Goal: Task Accomplishment & Management: Manage account settings

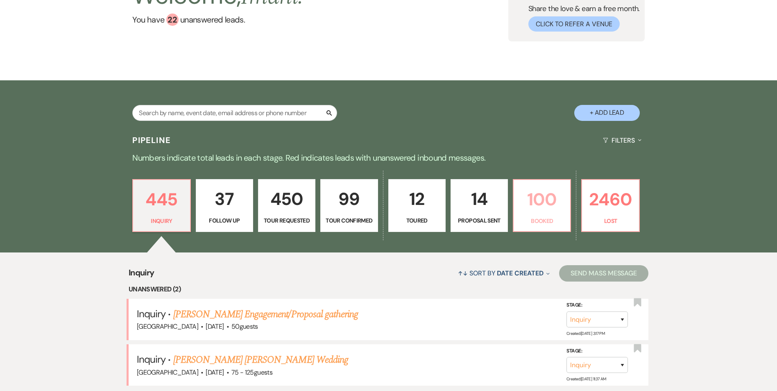
click at [549, 226] on link "100 Booked" at bounding box center [542, 205] width 58 height 53
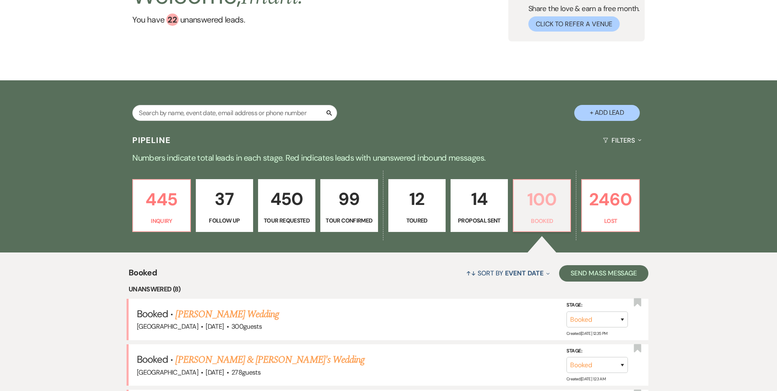
click at [541, 212] on p "100" at bounding box center [542, 199] width 47 height 27
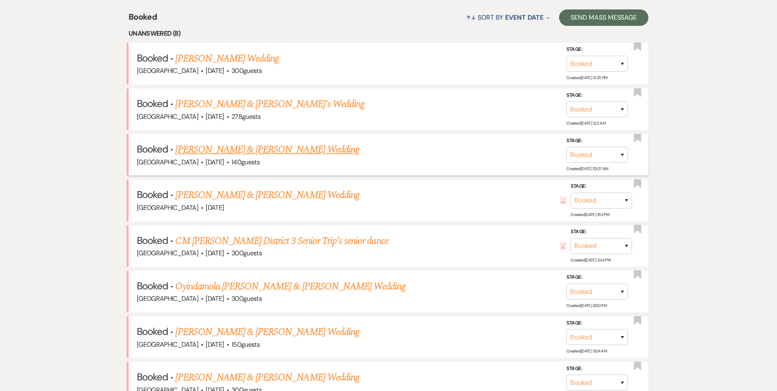
scroll to position [328, 0]
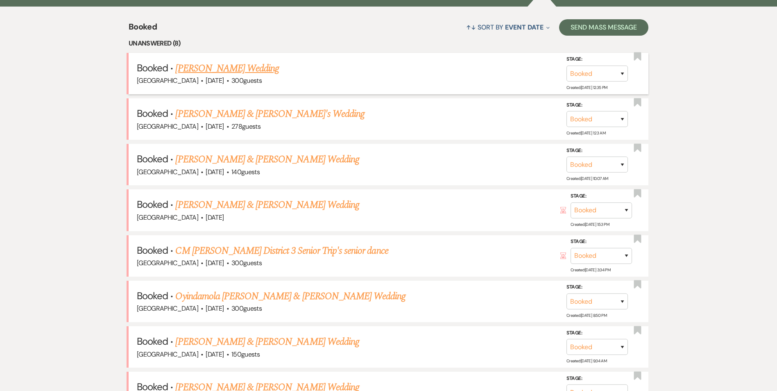
click at [216, 70] on link "[PERSON_NAME] Wedding" at bounding box center [227, 68] width 104 height 15
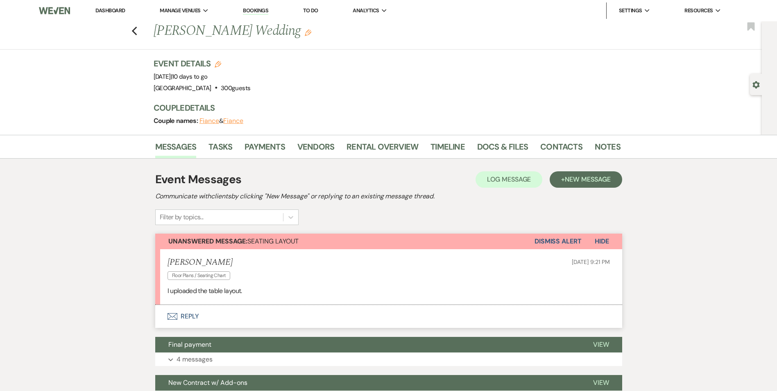
click at [263, 12] on link "Bookings" at bounding box center [255, 11] width 25 height 8
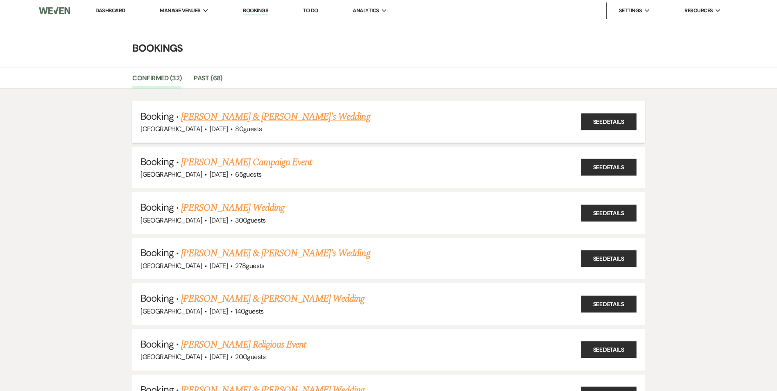
drag, startPoint x: 181, startPoint y: 132, endPoint x: 259, endPoint y: 138, distance: 78.5
click at [259, 138] on li "Booking · Tyree Bronner & Tessa's Wedding Enon Ranch · Sep 27, 2025 · 80 guests…" at bounding box center [388, 121] width 512 height 41
drag, startPoint x: 259, startPoint y: 138, endPoint x: 319, endPoint y: 98, distance: 71.6
drag, startPoint x: 181, startPoint y: 126, endPoint x: 268, endPoint y: 131, distance: 87.8
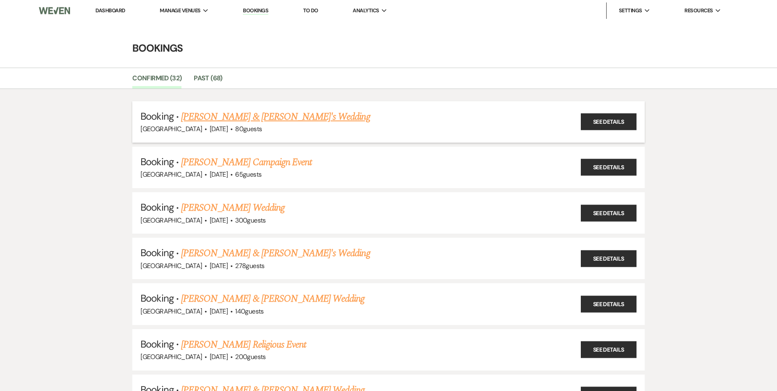
click at [268, 131] on div "Enon Ranch · Sep 27, 2025 · 80 guests" at bounding box center [389, 129] width 496 height 11
drag, startPoint x: 268, startPoint y: 131, endPoint x: 229, endPoint y: 134, distance: 39.5
drag, startPoint x: 229, startPoint y: 134, endPoint x: 227, endPoint y: 129, distance: 6.2
click at [235, 129] on span "80 guests" at bounding box center [248, 129] width 27 height 9
drag, startPoint x: 179, startPoint y: 127, endPoint x: 217, endPoint y: 128, distance: 37.7
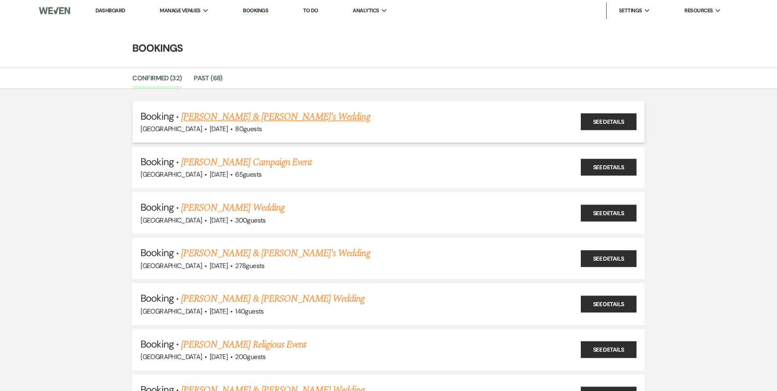
click at [217, 128] on div "Enon Ranch · Sep 27, 2025 · 80 guests" at bounding box center [389, 129] width 496 height 11
drag, startPoint x: 218, startPoint y: 128, endPoint x: 255, endPoint y: 127, distance: 37.3
click at [255, 127] on div "Enon Ranch · Sep 27, 2025 · 80 guests" at bounding box center [389, 129] width 496 height 11
click at [256, 127] on div "Enon Ranch · Sep 27, 2025 · 80 guests" at bounding box center [389, 129] width 496 height 11
drag, startPoint x: 256, startPoint y: 127, endPoint x: 188, endPoint y: 129, distance: 67.6
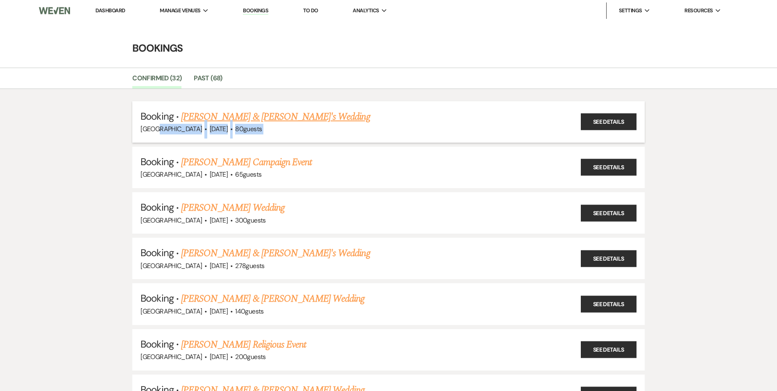
click at [188, 129] on div "Enon Ranch · Sep 27, 2025 · 80 guests" at bounding box center [389, 129] width 496 height 11
drag, startPoint x: 188, startPoint y: 129, endPoint x: 252, endPoint y: 70, distance: 86.7
drag, startPoint x: 180, startPoint y: 130, endPoint x: 262, endPoint y: 126, distance: 82.0
click at [262, 126] on div "Enon Ranch · Sep 27, 2025 · 80 guests" at bounding box center [389, 129] width 496 height 11
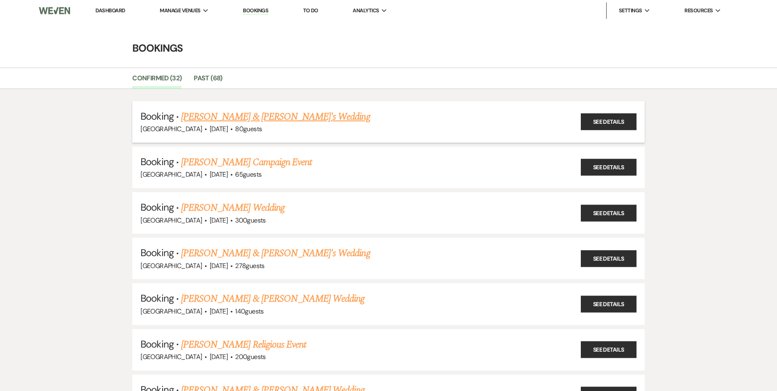
drag, startPoint x: 262, startPoint y: 126, endPoint x: 245, endPoint y: 131, distance: 17.4
copy div "Sep 27, 2025 · 80 guests"
click at [181, 173] on div "Enon Ranch · Sep 30, 2025 · 65 guests" at bounding box center [389, 174] width 496 height 11
drag, startPoint x: 181, startPoint y: 173, endPoint x: 255, endPoint y: 178, distance: 73.9
click at [255, 178] on div "Enon Ranch · Sep 30, 2025 · 65 guests" at bounding box center [389, 174] width 496 height 11
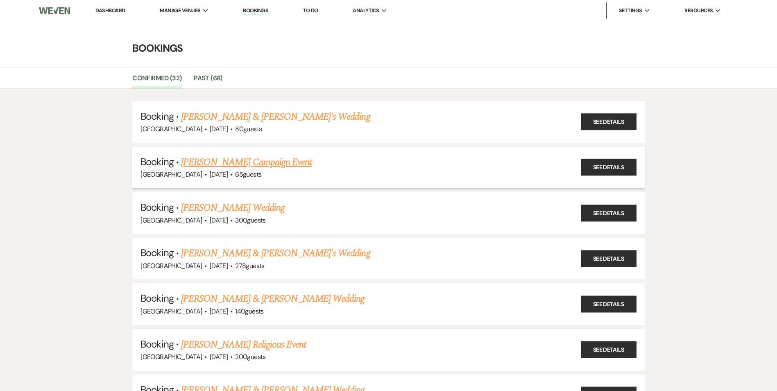
copy div "Sep 30, 2025 · 65 guests"
drag, startPoint x: 182, startPoint y: 129, endPoint x: 257, endPoint y: 128, distance: 75.0
click at [257, 128] on div "Enon Ranch · Sep 27, 2025 · 80 guests" at bounding box center [389, 129] width 496 height 11
copy div "Sep 27, 2025 · 80 guests"
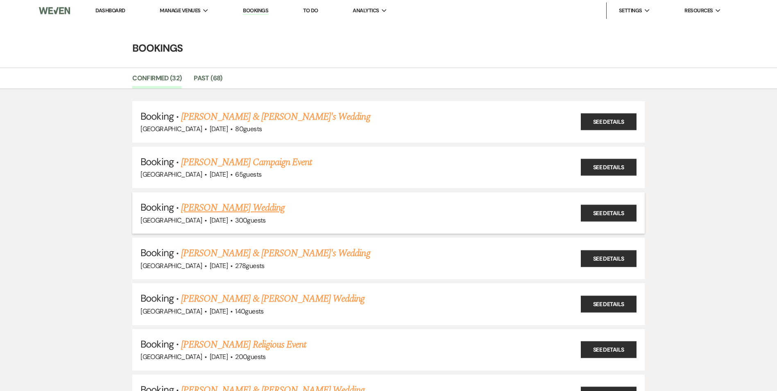
drag, startPoint x: 182, startPoint y: 218, endPoint x: 261, endPoint y: 219, distance: 79.5
click at [261, 219] on div "Enon Ranch · Oct 3, 2025 · 300 guests" at bounding box center [389, 220] width 496 height 11
copy div "Oct 3, 2025 · 300 guests"
drag, startPoint x: 181, startPoint y: 266, endPoint x: 262, endPoint y: 263, distance: 80.8
click at [262, 263] on div "Enon Ranch · Oct 4, 2025 · 278 guests" at bounding box center [389, 266] width 496 height 11
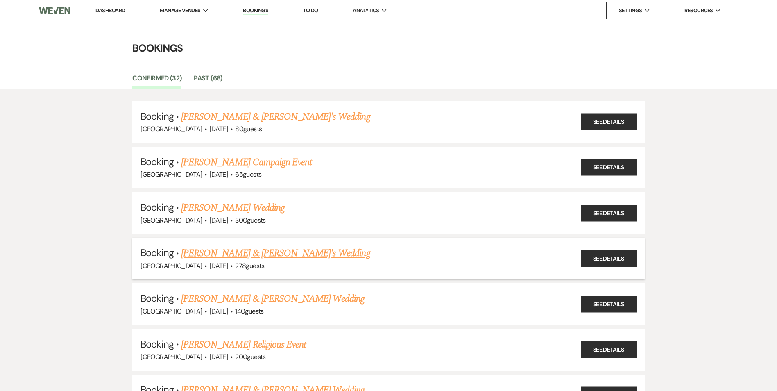
copy div "Oct 4, 2025 · 278 guests"
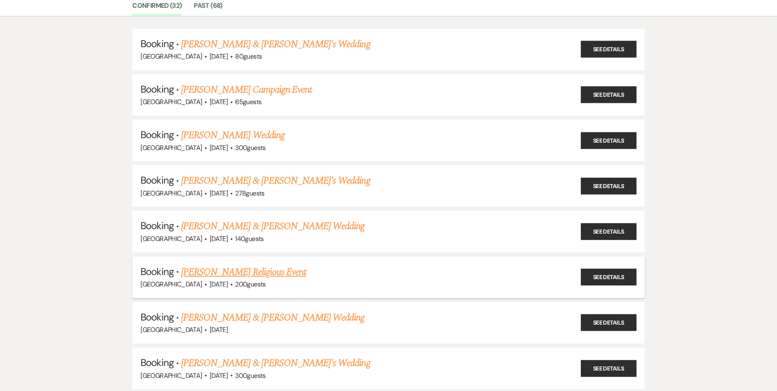
scroll to position [82, 0]
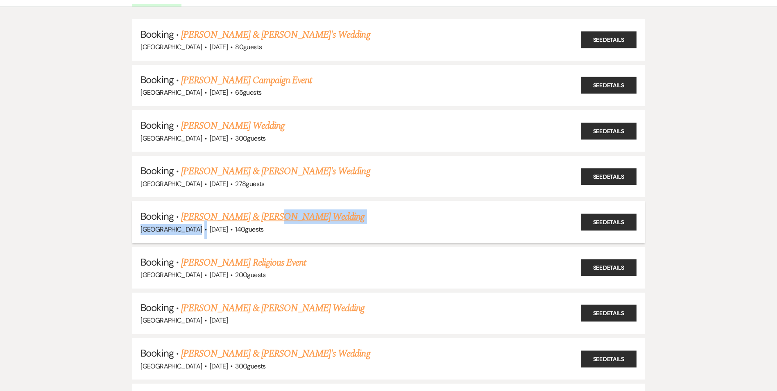
drag, startPoint x: 179, startPoint y: 229, endPoint x: 269, endPoint y: 224, distance: 89.5
click at [269, 224] on li "Booking · Ali Kasim & Basma Malik's Wedding Enon Ranch · Oct 5, 2025 · 140 gues…" at bounding box center [388, 221] width 512 height 41
click at [262, 229] on div "Enon Ranch · Oct 5, 2025 · 140 guests" at bounding box center [389, 229] width 496 height 11
drag, startPoint x: 255, startPoint y: 232, endPoint x: 181, endPoint y: 228, distance: 74.2
click at [181, 228] on div "Enon Ranch · Oct 5, 2025 · 140 guests" at bounding box center [389, 229] width 496 height 11
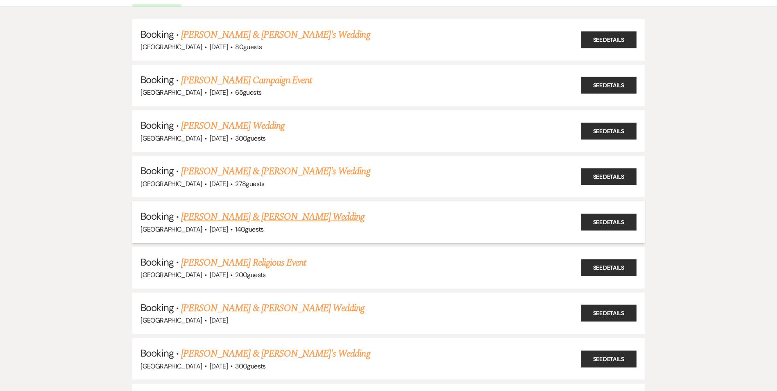
copy div "Oct 5, 2025 · 140 guests"
drag, startPoint x: 182, startPoint y: 276, endPoint x: 254, endPoint y: 277, distance: 72.5
click at [254, 277] on div "Enon Ranch · Oct 11, 2025 · 200 guests" at bounding box center [389, 275] width 496 height 11
copy div "Oct 11, 2025 · 200 guests"
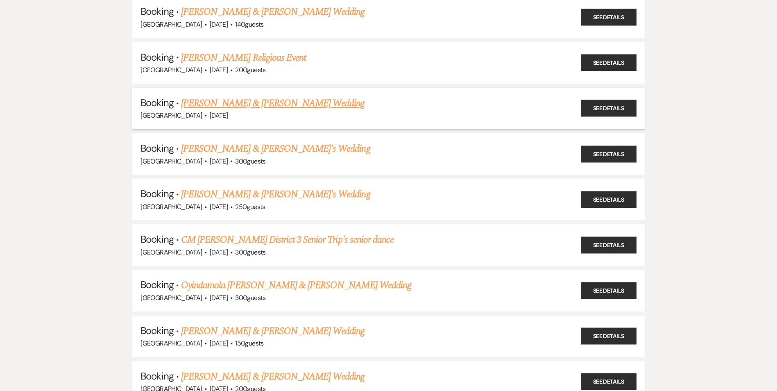
drag, startPoint x: 182, startPoint y: 111, endPoint x: 219, endPoint y: 111, distance: 36.9
click at [219, 111] on div "Enon Ranch · Oct 12, 2025" at bounding box center [389, 115] width 496 height 11
copy span "[DATE]"
drag, startPoint x: 179, startPoint y: 160, endPoint x: 259, endPoint y: 160, distance: 79.5
click at [259, 160] on div "Enon Ranch · Oct 18, 2025 · 300 guests" at bounding box center [389, 161] width 496 height 11
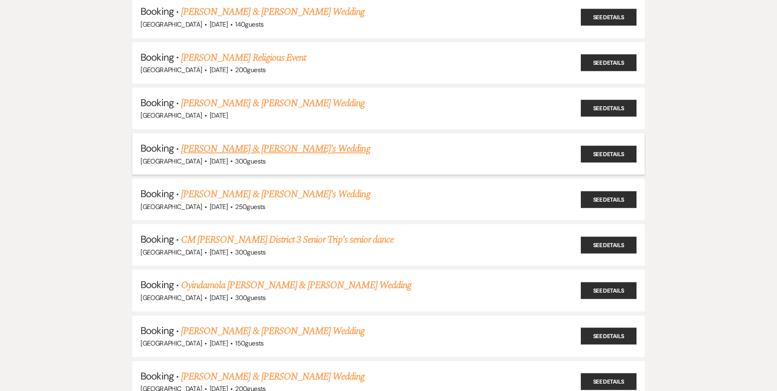
copy div "Oct 18, 2025 · 300 guests"
drag, startPoint x: 179, startPoint y: 203, endPoint x: 269, endPoint y: 213, distance: 90.7
click at [269, 213] on li "Booking · Darius Coley & Jaelle Sodjatsi's Wedding Enon Ranch · Oct 19, 2025 · …" at bounding box center [388, 199] width 512 height 41
drag, startPoint x: 182, startPoint y: 252, endPoint x: 264, endPoint y: 254, distance: 82.8
click at [264, 254] on div "Enon Ranch · Oct 21, 2025 · 300 guests" at bounding box center [389, 252] width 496 height 11
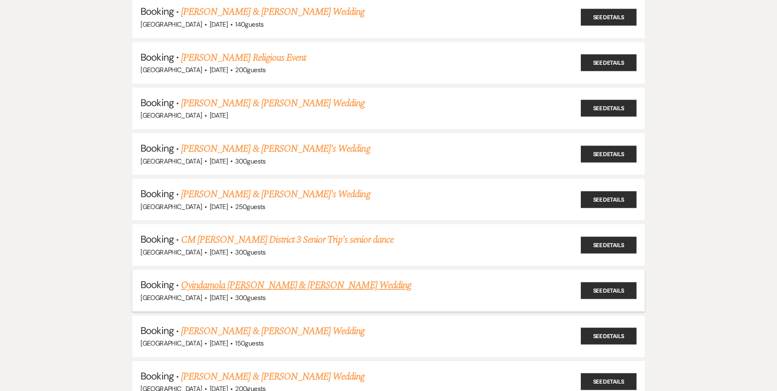
drag, startPoint x: 182, startPoint y: 297, endPoint x: 279, endPoint y: 301, distance: 98.0
click at [279, 301] on div "Enon Ranch · Oct 25, 2025 · 300 guests" at bounding box center [389, 298] width 496 height 11
drag, startPoint x: 179, startPoint y: 345, endPoint x: 272, endPoint y: 350, distance: 93.1
click at [272, 350] on li "Booking · Armoni Jeffries & Isaac Eaves's Wedding Enon Ranch · Oct 26, 2025 · 1…" at bounding box center [388, 336] width 512 height 41
drag, startPoint x: 272, startPoint y: 350, endPoint x: 239, endPoint y: 353, distance: 32.9
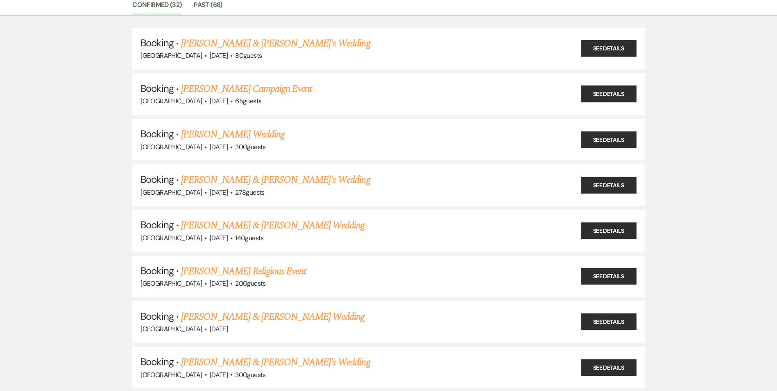
scroll to position [0, 0]
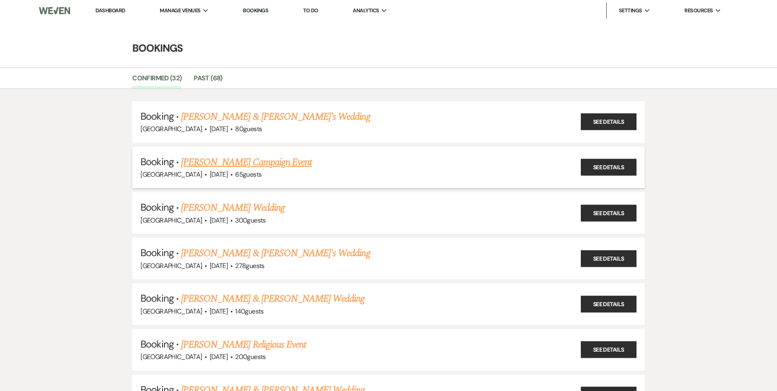
click at [211, 161] on link "[PERSON_NAME] Campaign Event" at bounding box center [246, 162] width 131 height 15
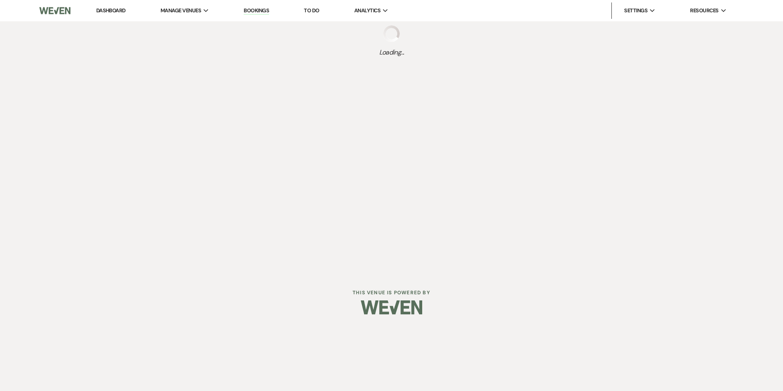
select select "20"
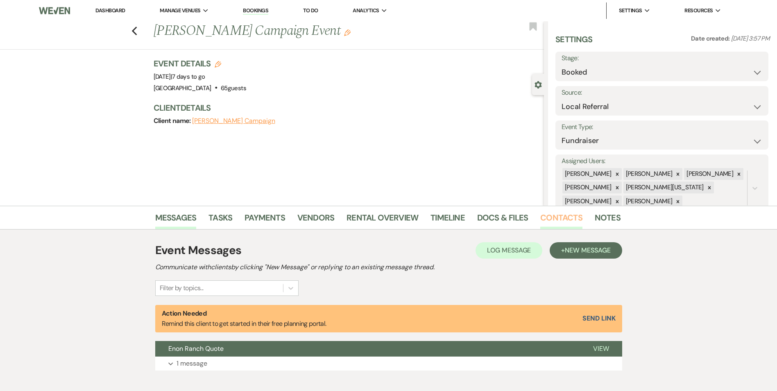
click at [547, 222] on link "Contacts" at bounding box center [561, 220] width 42 height 18
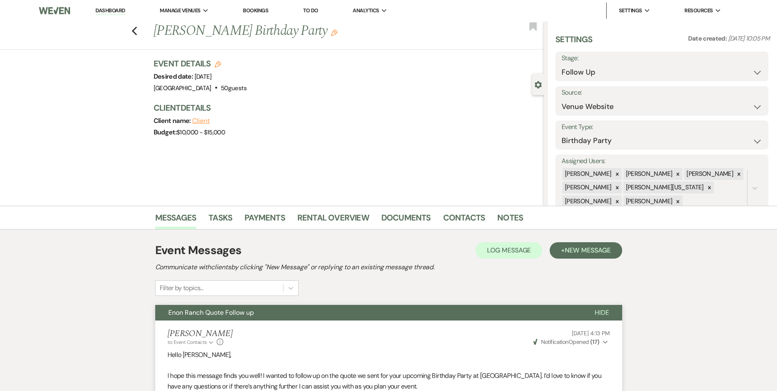
click at [252, 8] on link "Bookings" at bounding box center [255, 10] width 25 height 7
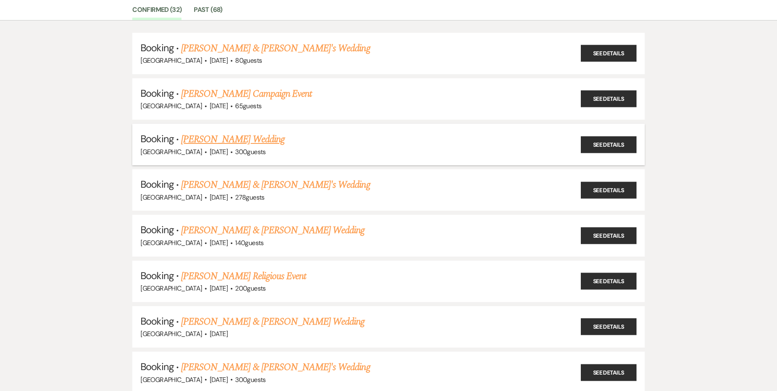
scroll to position [82, 0]
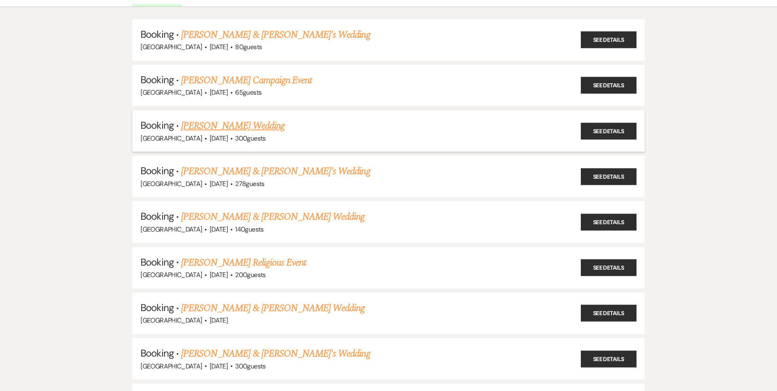
click at [214, 125] on link "[PERSON_NAME] Wedding" at bounding box center [233, 125] width 104 height 15
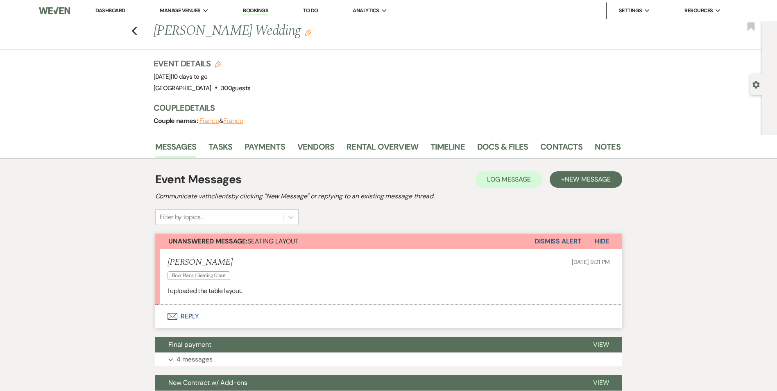
click at [195, 278] on span "Floor Plans / Seating Chart" at bounding box center [199, 275] width 63 height 9
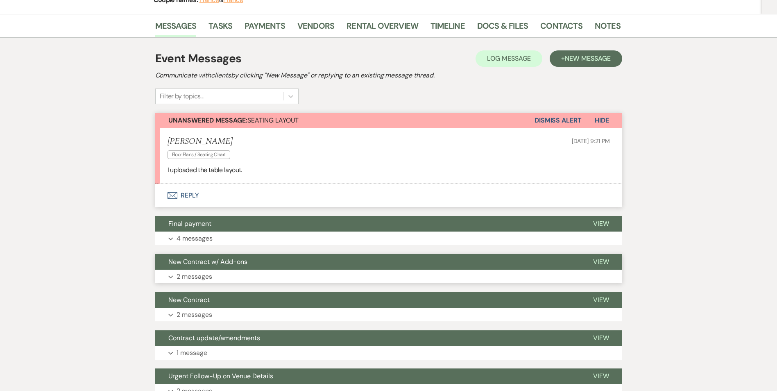
scroll to position [123, 0]
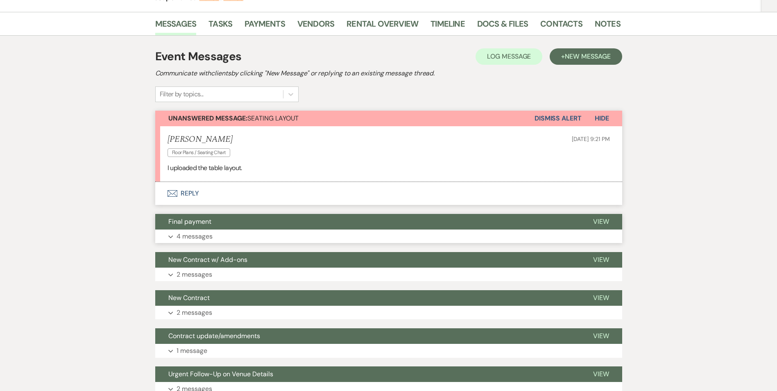
click at [188, 228] on button "Final payment" at bounding box center [367, 222] width 425 height 16
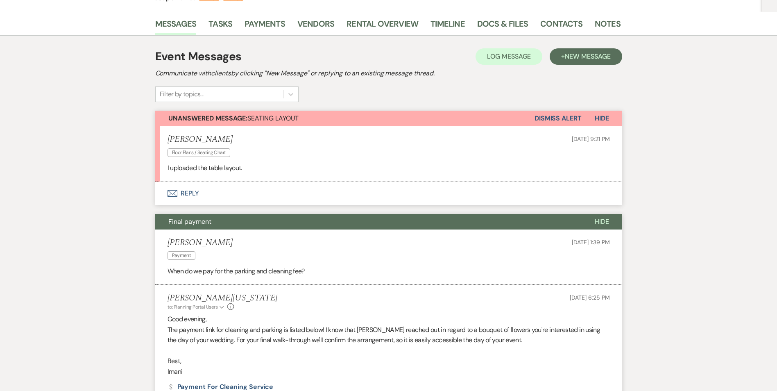
click at [191, 221] on span "Final payment" at bounding box center [189, 221] width 43 height 9
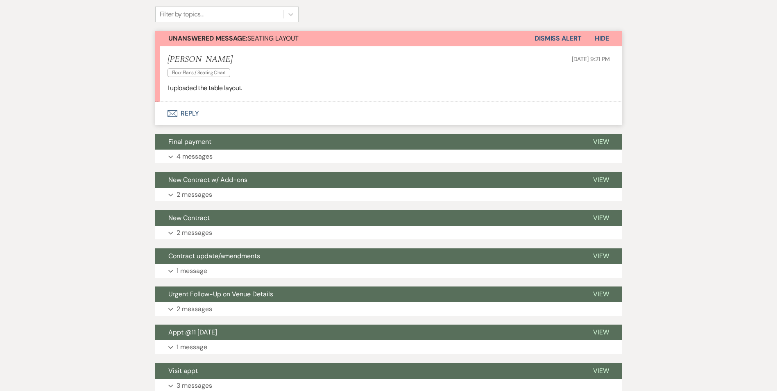
scroll to position [200, 0]
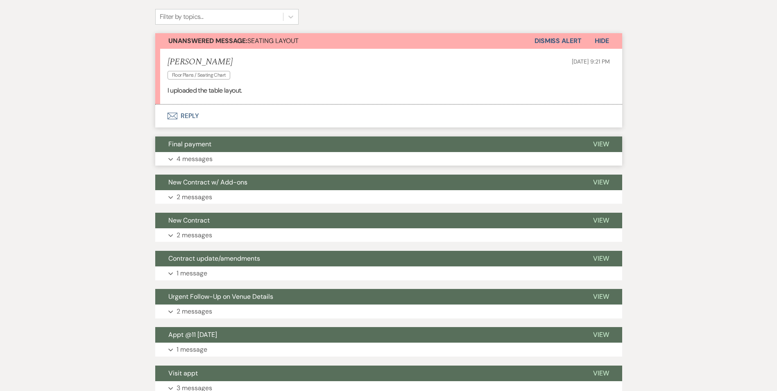
drag, startPoint x: 209, startPoint y: 151, endPoint x: 207, endPoint y: 140, distance: 11.3
click at [209, 150] on button "Final payment" at bounding box center [367, 144] width 425 height 16
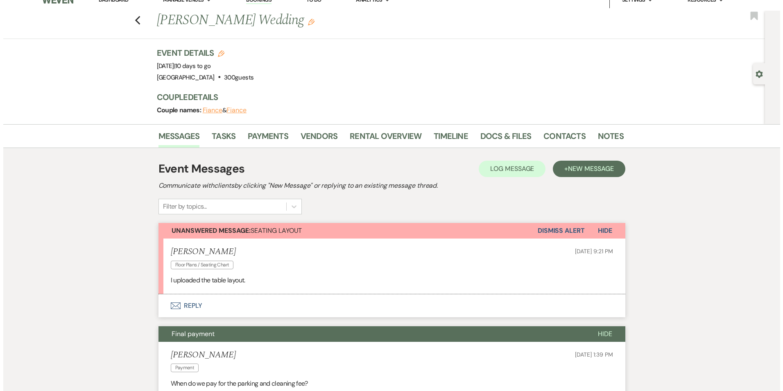
scroll to position [0, 0]
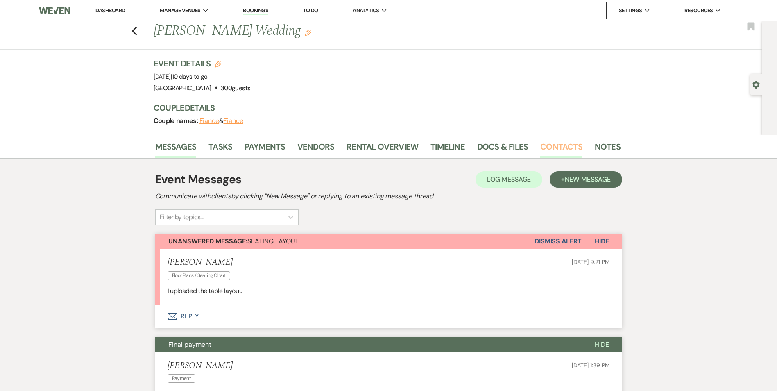
click at [568, 146] on link "Contacts" at bounding box center [561, 149] width 42 height 18
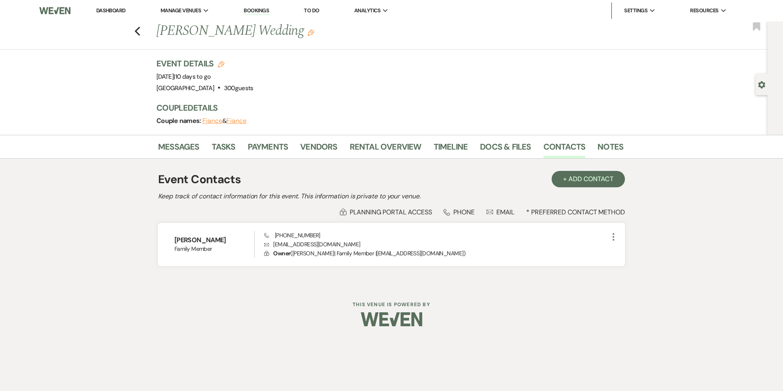
click at [143, 28] on div "Previous [PERSON_NAME] Wedding Edit Bookmark" at bounding box center [382, 35] width 772 height 28
click at [138, 29] on use "button" at bounding box center [137, 31] width 5 height 9
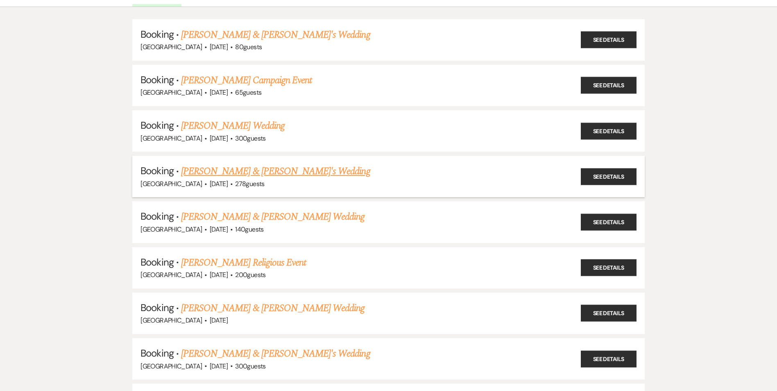
click at [218, 174] on link "[PERSON_NAME] & [PERSON_NAME]'s Wedding" at bounding box center [275, 171] width 189 height 15
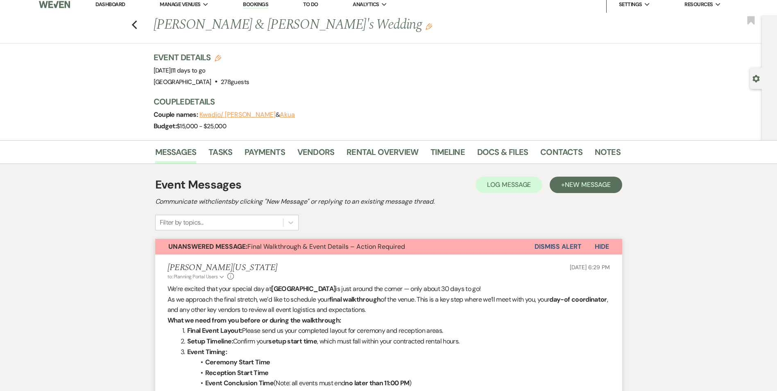
scroll to position [41, 0]
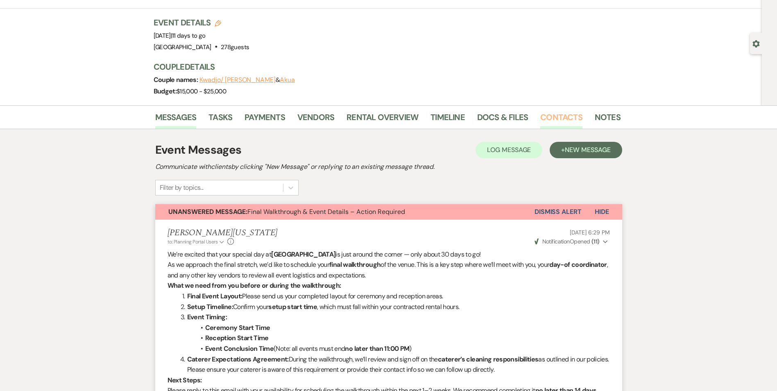
click at [552, 121] on link "Contacts" at bounding box center [561, 120] width 42 height 18
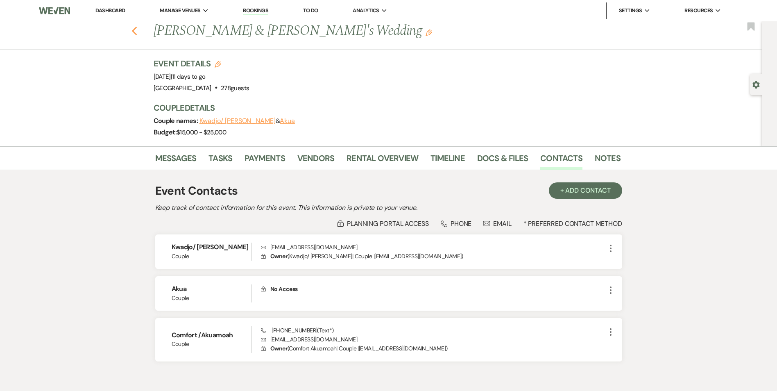
click at [137, 33] on use "button" at bounding box center [134, 31] width 5 height 9
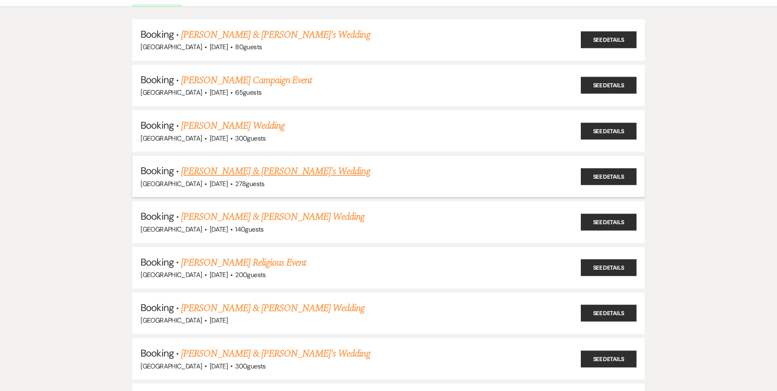
click at [199, 171] on link "[PERSON_NAME] & [PERSON_NAME]'s Wedding" at bounding box center [275, 171] width 189 height 15
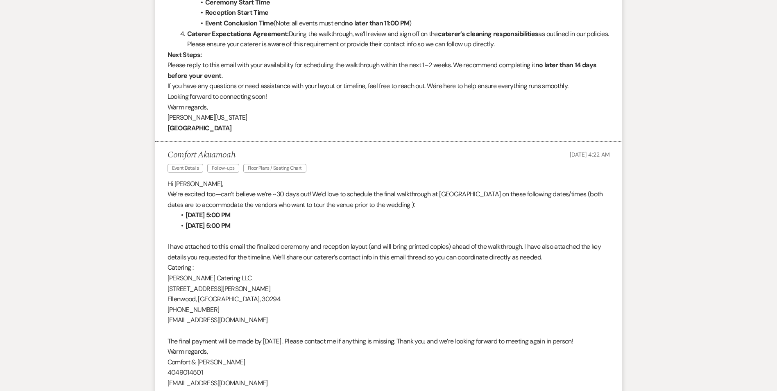
scroll to position [410, 0]
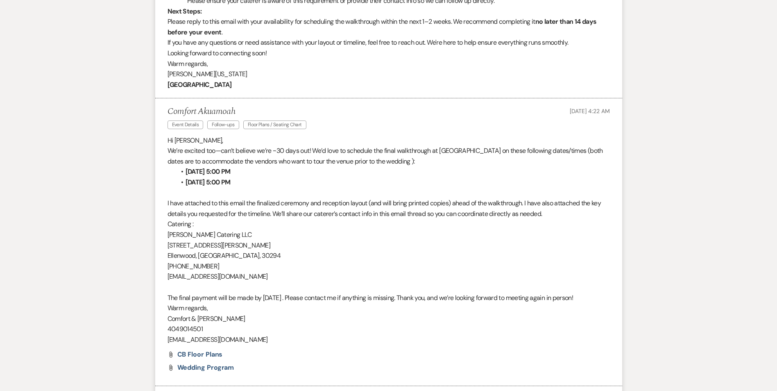
click at [206, 167] on strong "[DATE] 5:00 PM" at bounding box center [208, 171] width 45 height 9
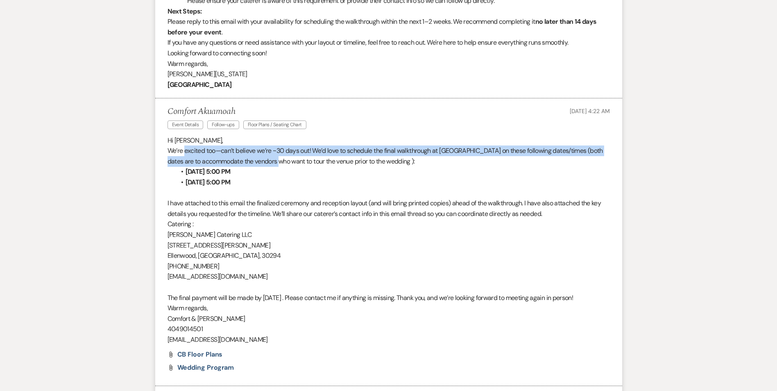
drag, startPoint x: 198, startPoint y: 153, endPoint x: 279, endPoint y: 158, distance: 80.9
click at [279, 158] on span "We’re excited too—can’t believe we’re ~30 days out! We’d love to schedule the f…" at bounding box center [386, 155] width 436 height 19
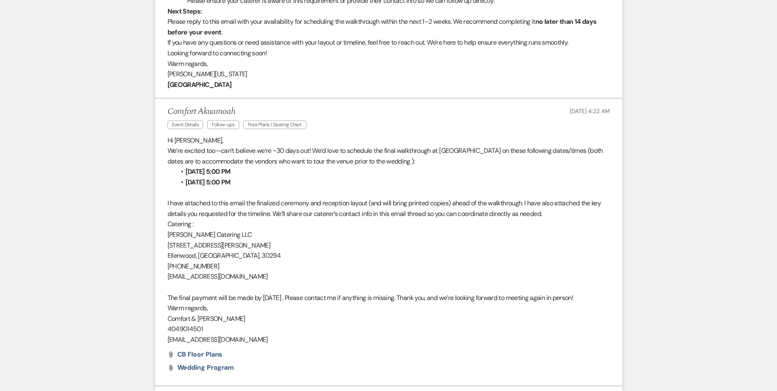
drag, startPoint x: 279, startPoint y: 158, endPoint x: 319, endPoint y: 157, distance: 40.2
click at [319, 157] on span "We’re excited too—can’t believe we’re ~30 days out! We’d love to schedule the f…" at bounding box center [386, 155] width 436 height 19
drag, startPoint x: 215, startPoint y: 163, endPoint x: 336, endPoint y: 170, distance: 121.1
click at [336, 170] on div "Hi [PERSON_NAME], We’re excited too—can’t believe we’re ~30 days out! We’d love…" at bounding box center [389, 240] width 443 height 210
drag, startPoint x: 336, startPoint y: 170, endPoint x: 279, endPoint y: 160, distance: 57.5
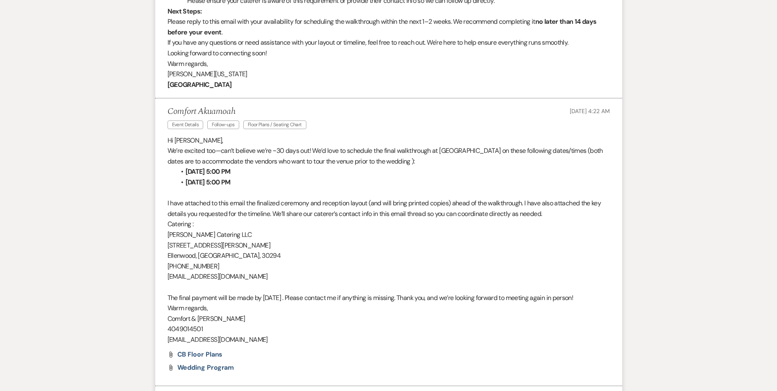
click at [279, 160] on span "We’re excited too—can’t believe we’re ~30 days out! We’d love to schedule the f…" at bounding box center [386, 155] width 436 height 19
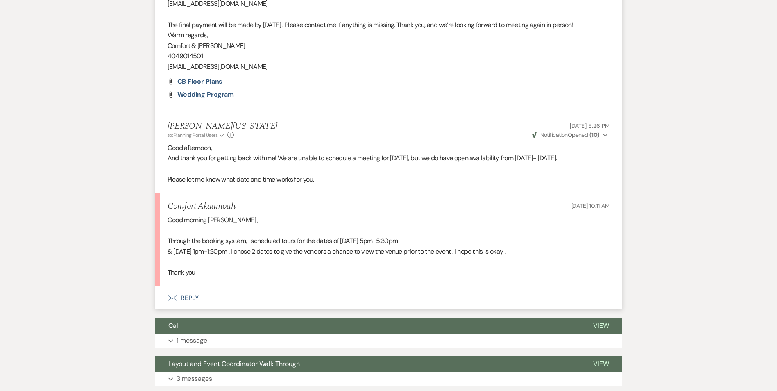
scroll to position [697, 0]
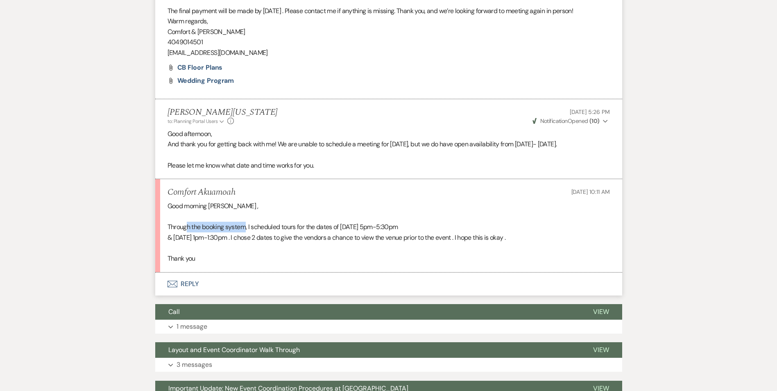
drag, startPoint x: 185, startPoint y: 244, endPoint x: 247, endPoint y: 249, distance: 61.6
click at [247, 232] on p "Through the booking system, I scheduled tours for the dates of [DATE] 5pm-5:30pm" at bounding box center [389, 227] width 443 height 11
drag, startPoint x: 247, startPoint y: 249, endPoint x: 260, endPoint y: 250, distance: 13.2
click at [260, 232] on p "Through the booking system, I scheduled tours for the dates of [DATE] 5pm-5:30pm" at bounding box center [389, 227] width 443 height 11
drag, startPoint x: 266, startPoint y: 249, endPoint x: 363, endPoint y: 247, distance: 96.7
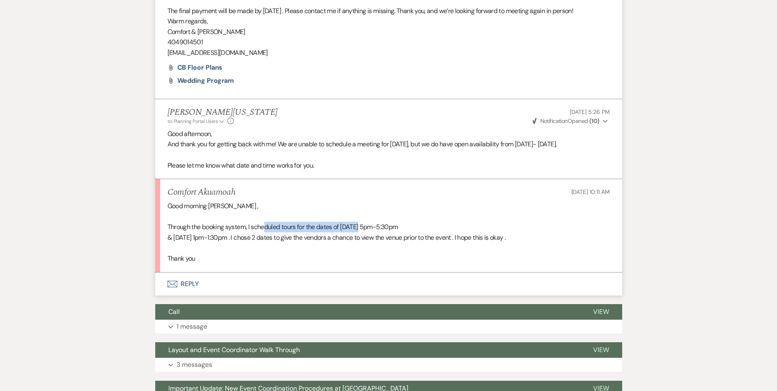
click at [363, 232] on p "Through the booking system, I scheduled tours for the dates of [DATE] 5pm-5:30pm" at bounding box center [389, 227] width 443 height 11
click at [243, 243] on p "& [DATE] 1pm-1:30pm . I chose 2 dates to give the vendors a chance to view the …" at bounding box center [389, 237] width 443 height 11
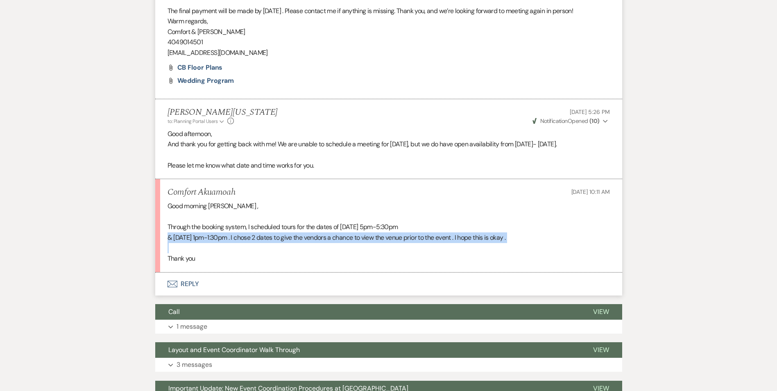
drag, startPoint x: 168, startPoint y: 263, endPoint x: 255, endPoint y: 265, distance: 86.9
click at [255, 264] on div "Good morning [PERSON_NAME] , Through the booking system, I scheduled tours for …" at bounding box center [389, 232] width 443 height 63
drag, startPoint x: 255, startPoint y: 265, endPoint x: 266, endPoint y: 263, distance: 10.4
click at [266, 243] on p "& [DATE] 1pm-1:30pm . I chose 2 dates to give the vendors a chance to view the …" at bounding box center [389, 237] width 443 height 11
drag, startPoint x: 272, startPoint y: 259, endPoint x: 350, endPoint y: 259, distance: 77.4
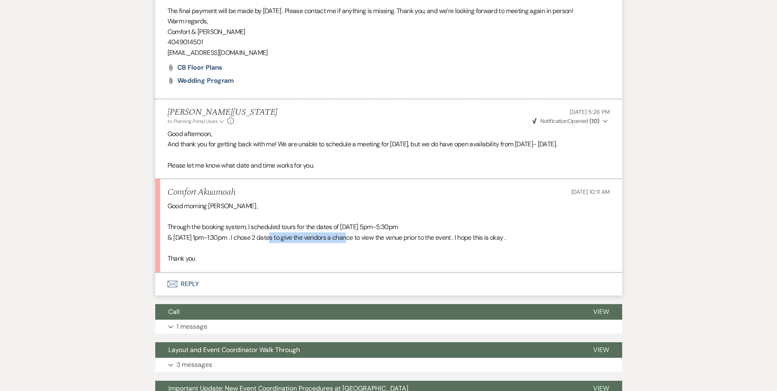
click at [350, 243] on p "& [DATE] 1pm-1:30pm . I chose 2 dates to give the vendors a chance to view the …" at bounding box center [389, 237] width 443 height 11
drag, startPoint x: 350, startPoint y: 259, endPoint x: 316, endPoint y: 254, distance: 35.3
click at [316, 243] on p "& [DATE] 1pm-1:30pm . I chose 2 dates to give the vendors a chance to view the …" at bounding box center [389, 237] width 443 height 11
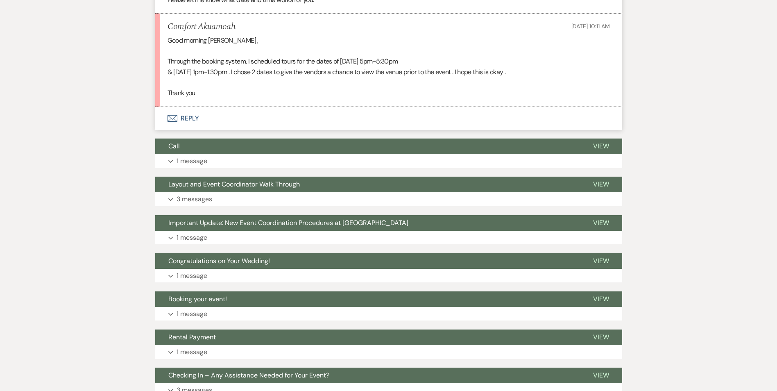
scroll to position [901, 0]
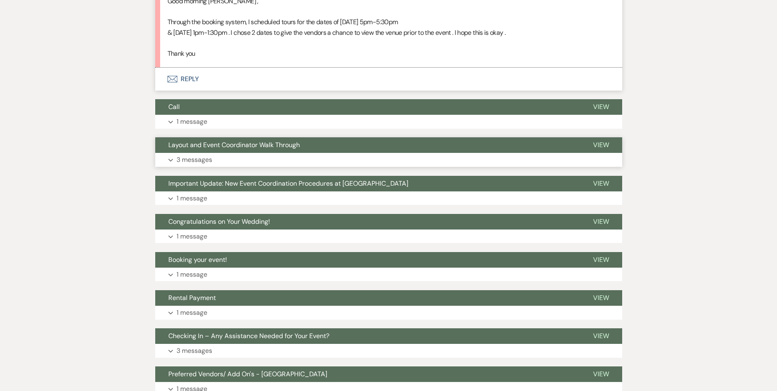
click at [279, 167] on button "Expand 3 messages" at bounding box center [388, 160] width 467 height 14
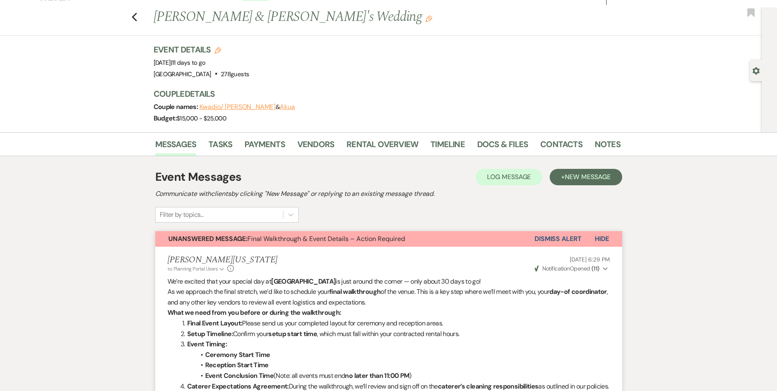
scroll to position [0, 0]
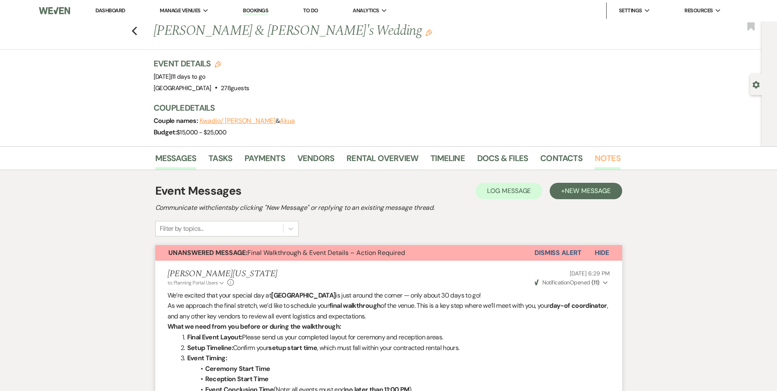
click at [600, 155] on link "Notes" at bounding box center [608, 161] width 26 height 18
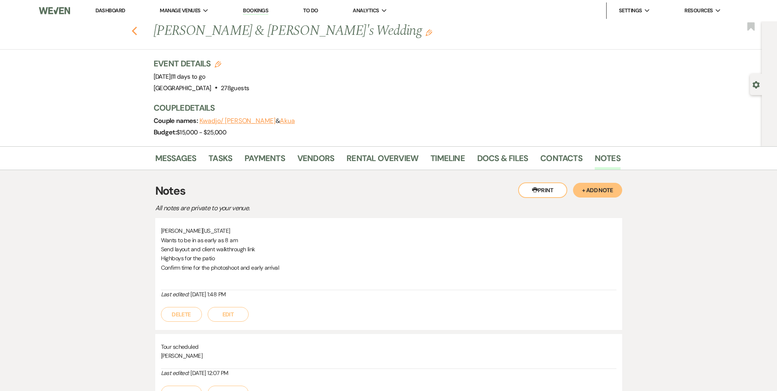
click at [136, 32] on icon "Previous" at bounding box center [135, 31] width 6 height 10
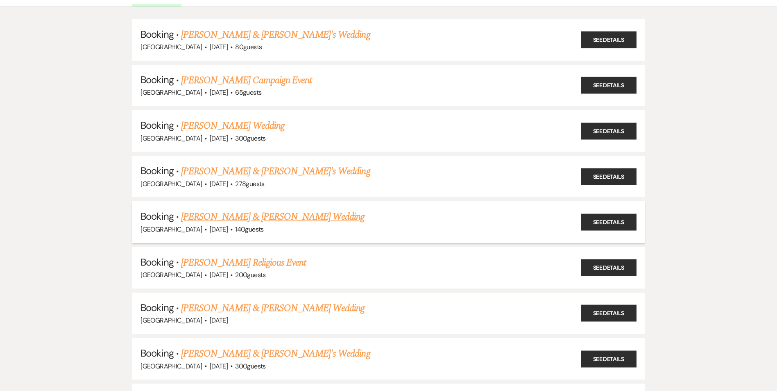
click at [229, 215] on link "[PERSON_NAME] & [PERSON_NAME] Wedding" at bounding box center [273, 216] width 184 height 15
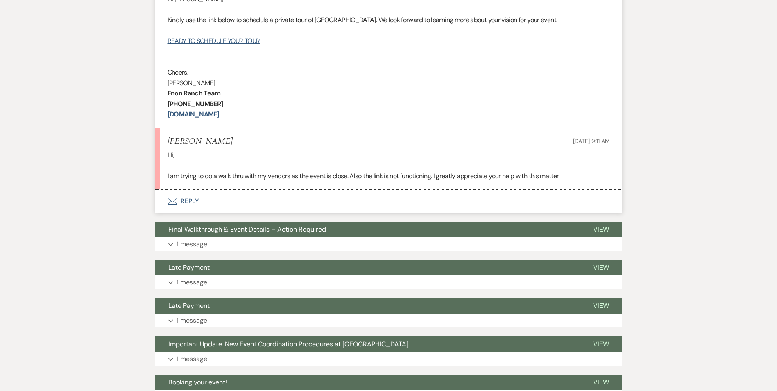
scroll to position [615, 0]
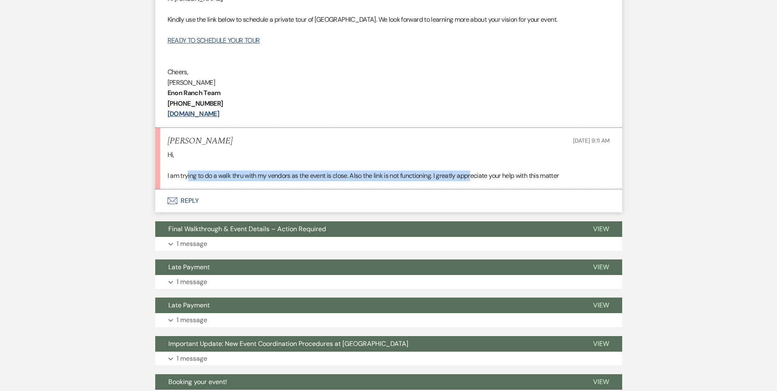
drag, startPoint x: 189, startPoint y: 175, endPoint x: 475, endPoint y: 171, distance: 286.4
click at [475, 171] on p "I am trying to do a walk thru with my vendors as the event is close. Also the l…" at bounding box center [389, 175] width 443 height 11
drag, startPoint x: 475, startPoint y: 171, endPoint x: 462, endPoint y: 177, distance: 14.3
click at [462, 177] on p "I am trying to do a walk thru with my vendors as the event is close. Also the l…" at bounding box center [389, 175] width 443 height 11
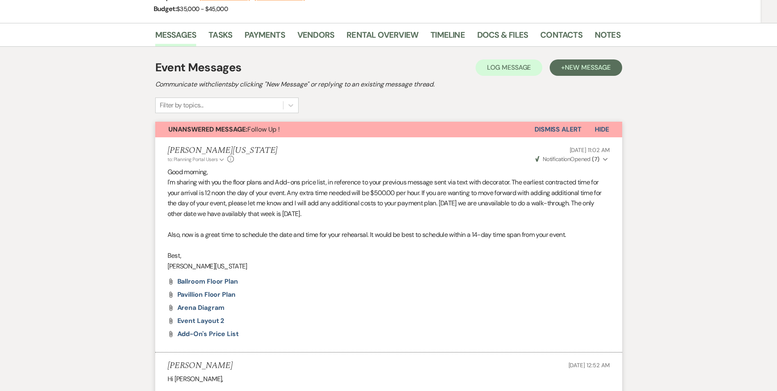
scroll to position [0, 0]
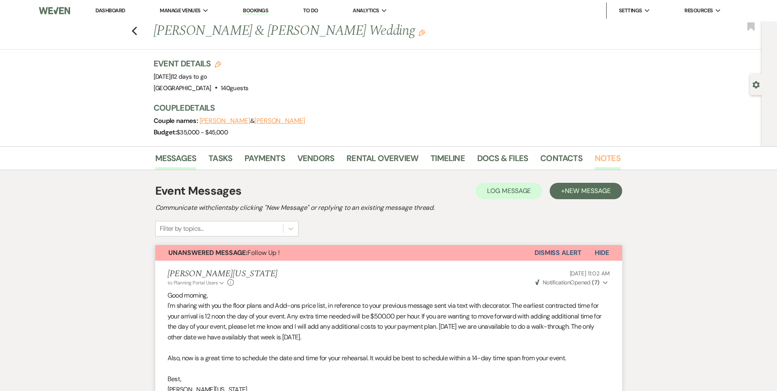
click at [606, 159] on link "Notes" at bounding box center [608, 161] width 26 height 18
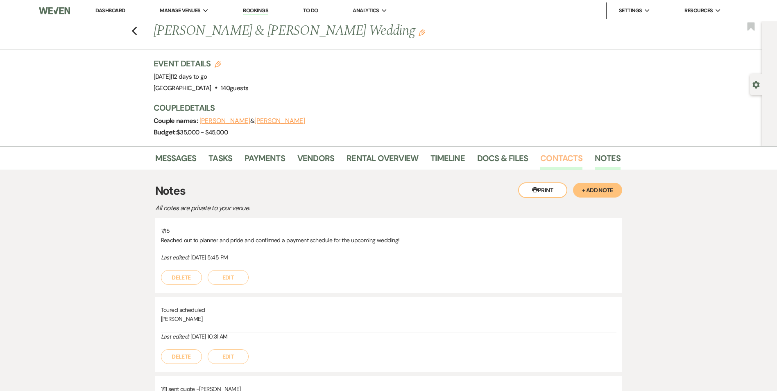
click at [544, 158] on link "Contacts" at bounding box center [561, 161] width 42 height 18
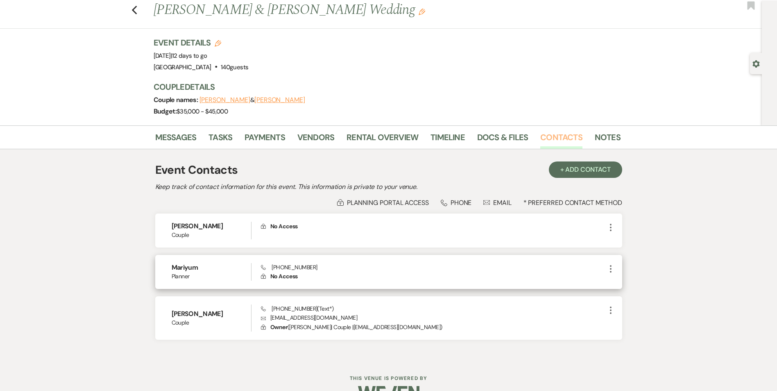
scroll to position [41, 0]
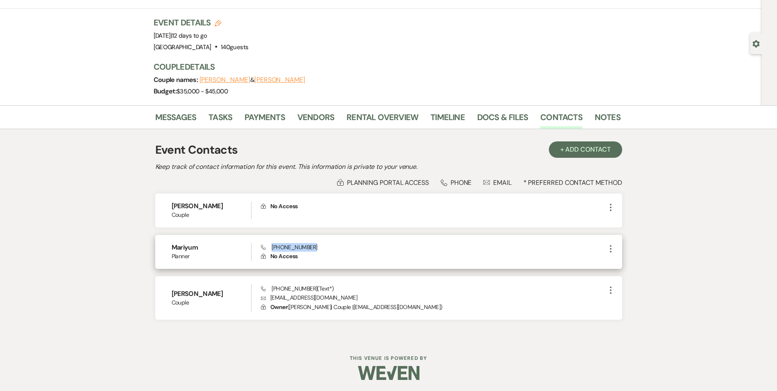
drag, startPoint x: 272, startPoint y: 247, endPoint x: 325, endPoint y: 243, distance: 53.4
click at [325, 243] on div "Phone [PHONE_NUMBER] Lock No Access" at bounding box center [433, 252] width 345 height 18
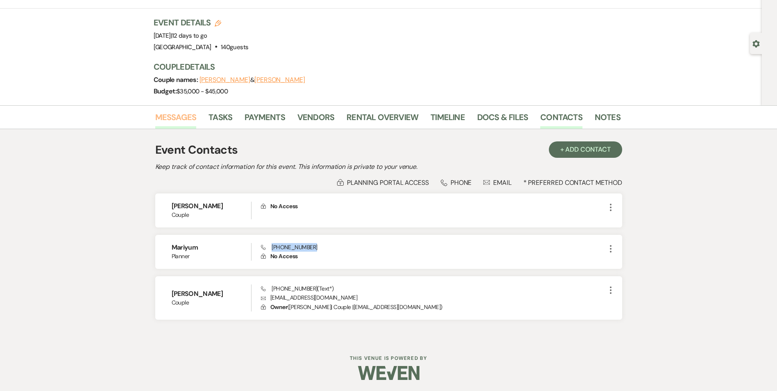
click at [169, 118] on link "Messages" at bounding box center [175, 120] width 41 height 18
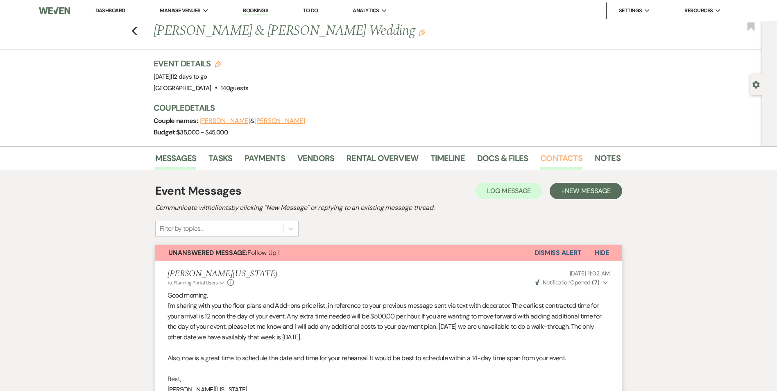
click at [565, 155] on link "Contacts" at bounding box center [561, 161] width 42 height 18
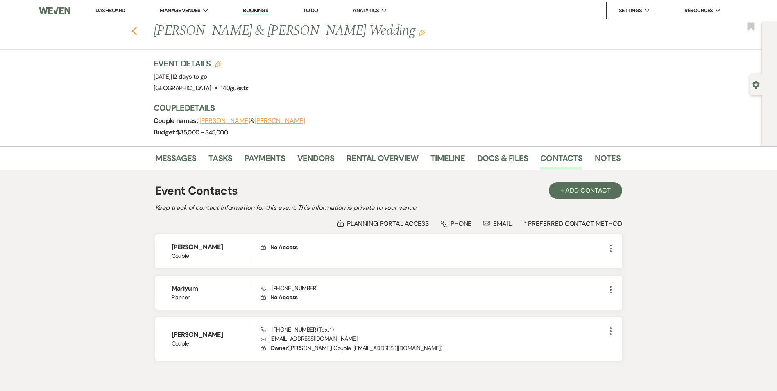
click at [140, 32] on div "Previous [PERSON_NAME] & [PERSON_NAME] Wedding Edit Bookmark" at bounding box center [379, 35] width 766 height 28
click at [133, 33] on div "Previous [PERSON_NAME] & [PERSON_NAME] Wedding Edit Bookmark" at bounding box center [379, 35] width 766 height 28
click at [138, 30] on icon "Previous" at bounding box center [135, 31] width 6 height 10
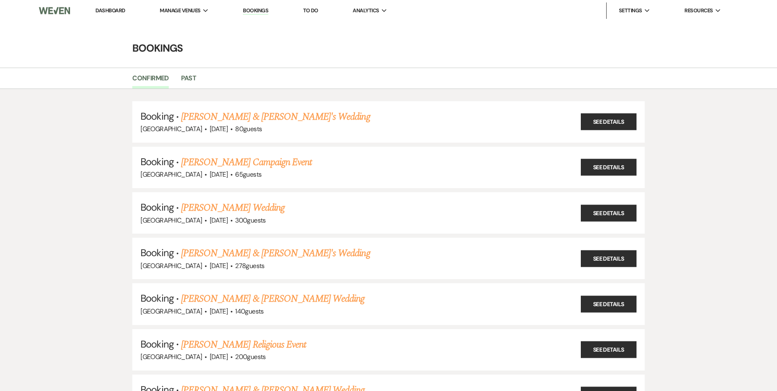
scroll to position [82, 0]
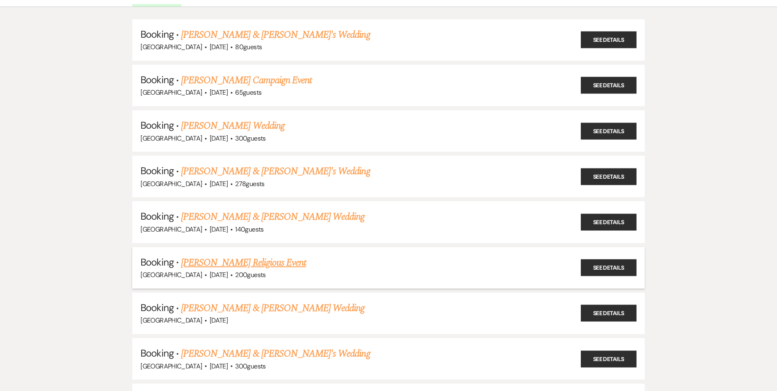
click at [240, 263] on link "[PERSON_NAME] Religious Event" at bounding box center [243, 262] width 125 height 15
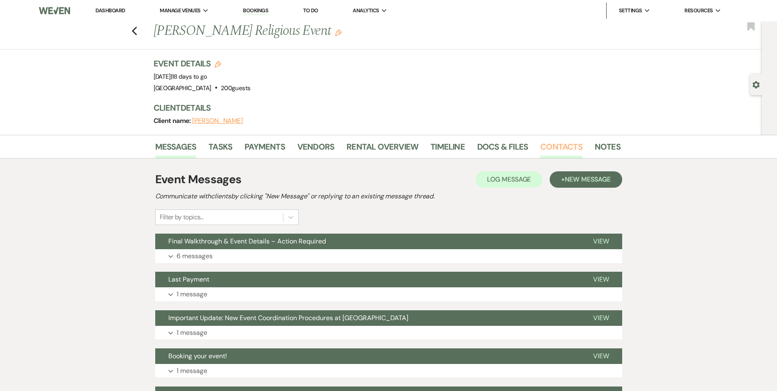
click at [574, 149] on link "Contacts" at bounding box center [561, 149] width 42 height 18
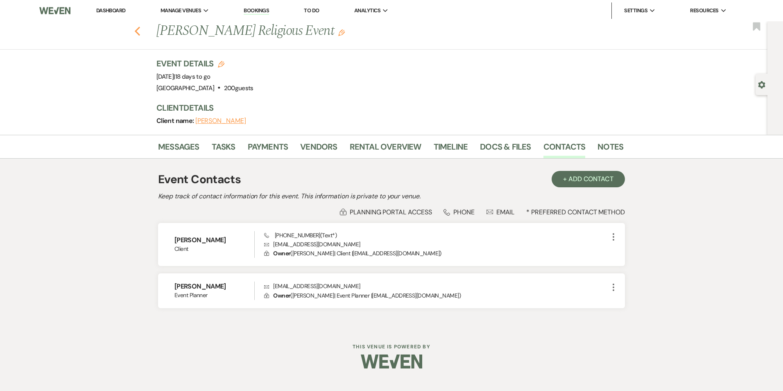
click at [138, 29] on use "button" at bounding box center [137, 31] width 5 height 9
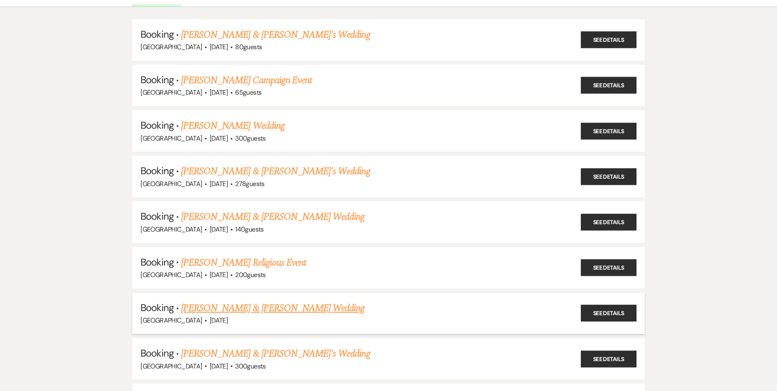
click at [222, 306] on link "[PERSON_NAME] & [PERSON_NAME] Wedding" at bounding box center [273, 308] width 184 height 15
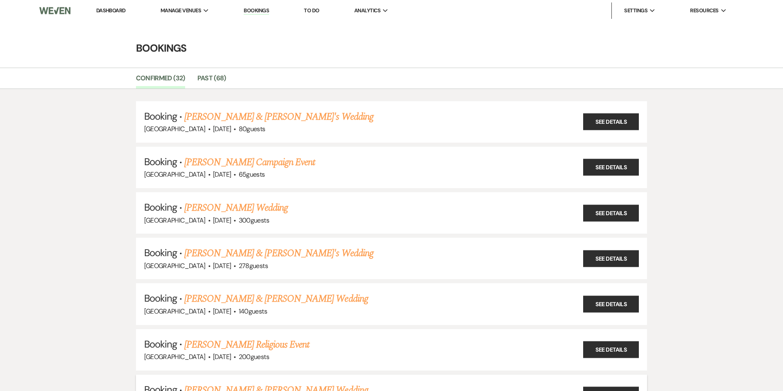
select select "12"
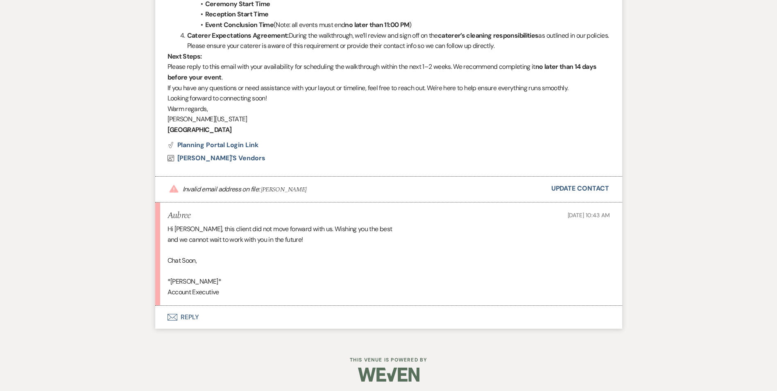
scroll to position [480, 0]
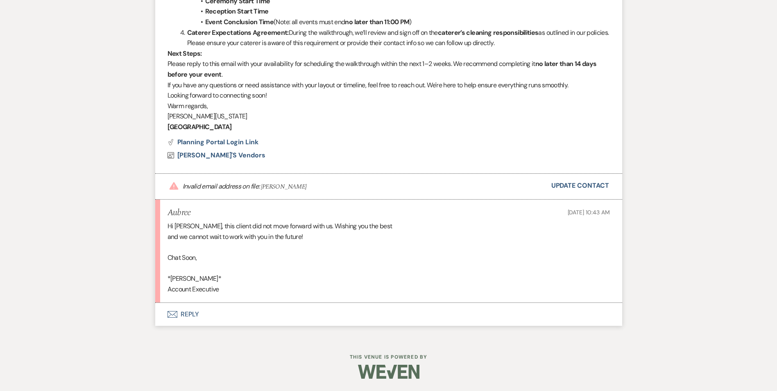
click at [178, 216] on h5 "Aubree" at bounding box center [179, 213] width 23 height 10
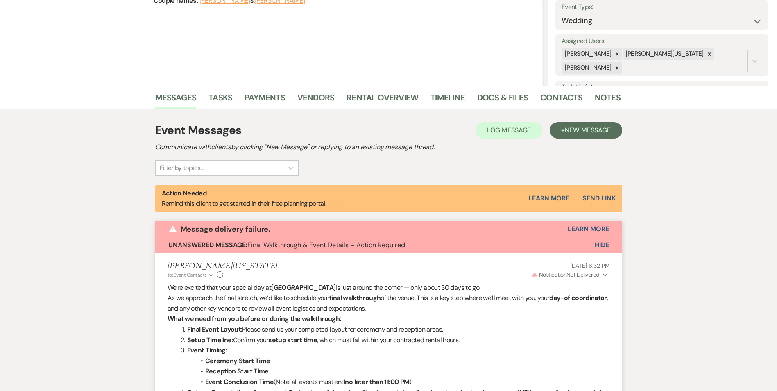
scroll to position [111, 0]
